Goal: Navigation & Orientation: Find specific page/section

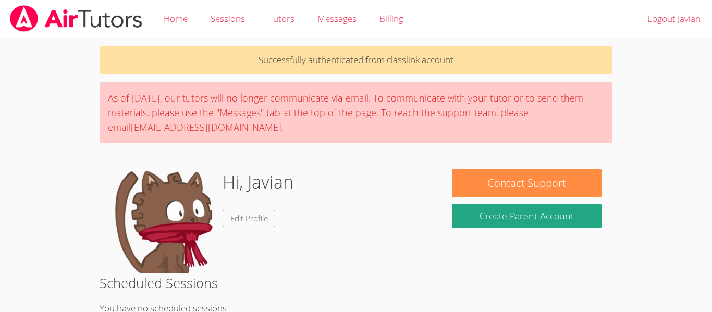
scroll to position [197, 0]
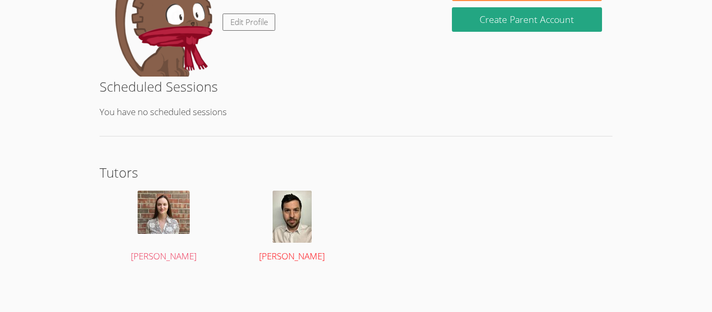
click at [310, 231] on img at bounding box center [292, 217] width 39 height 52
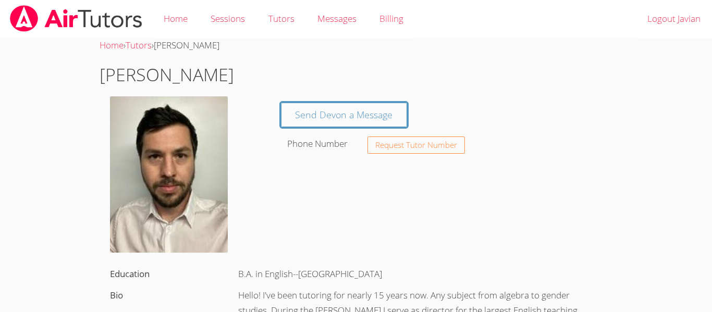
scroll to position [197, 0]
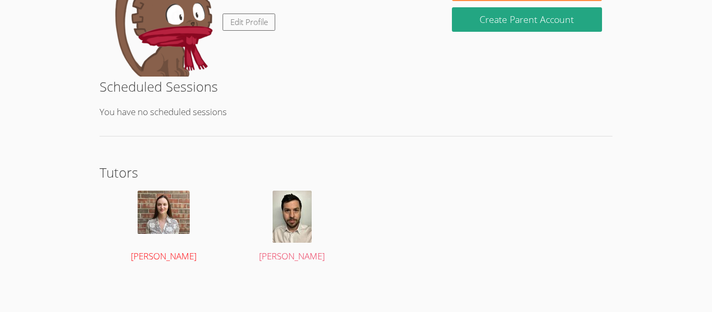
click at [155, 239] on div at bounding box center [164, 217] width 108 height 52
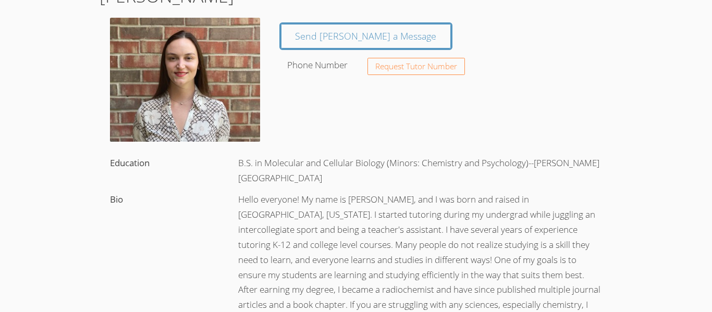
scroll to position [79, 0]
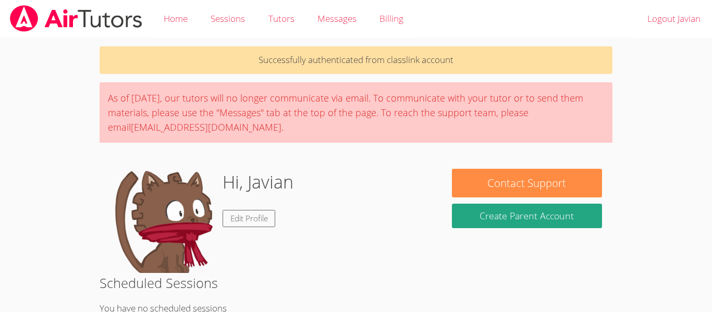
scroll to position [1, 0]
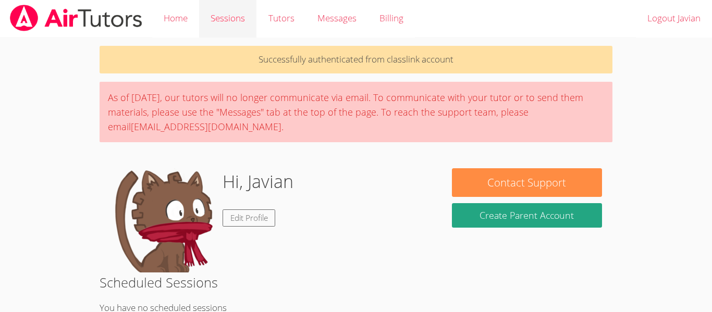
click at [222, 22] on link "Sessions" at bounding box center [227, 18] width 57 height 38
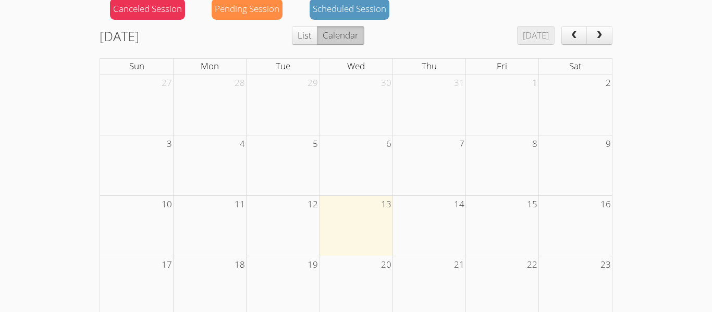
scroll to position [126, 0]
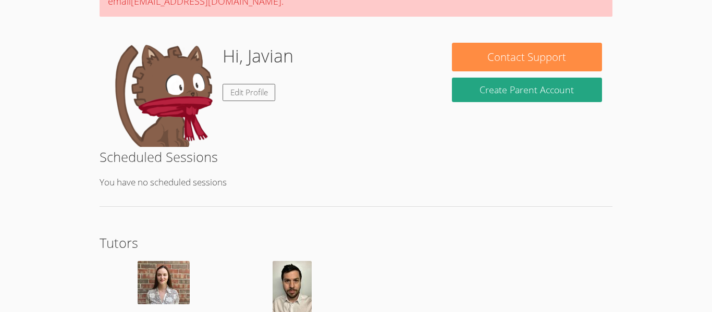
scroll to position [1, 0]
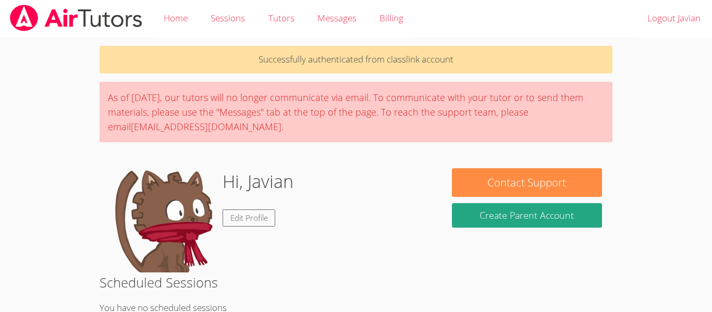
click at [428, 238] on div "Hi, Javian Edit Profile" at bounding box center [270, 220] width 321 height 104
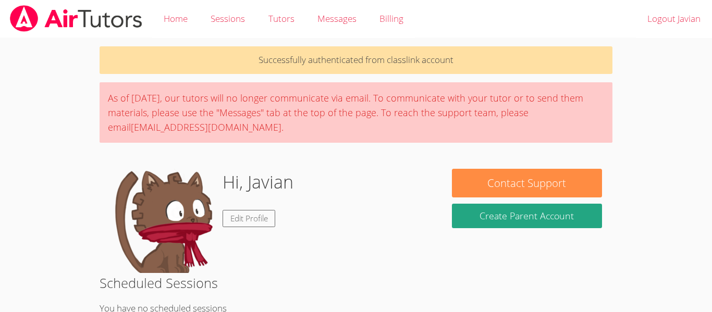
scroll to position [197, 0]
